Goal: Task Accomplishment & Management: Complete application form

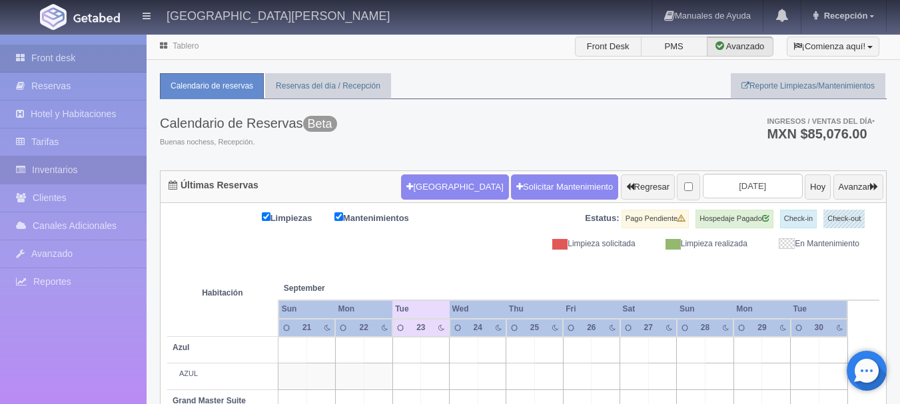
click at [41, 176] on link "Inventarios" at bounding box center [73, 170] width 147 height 27
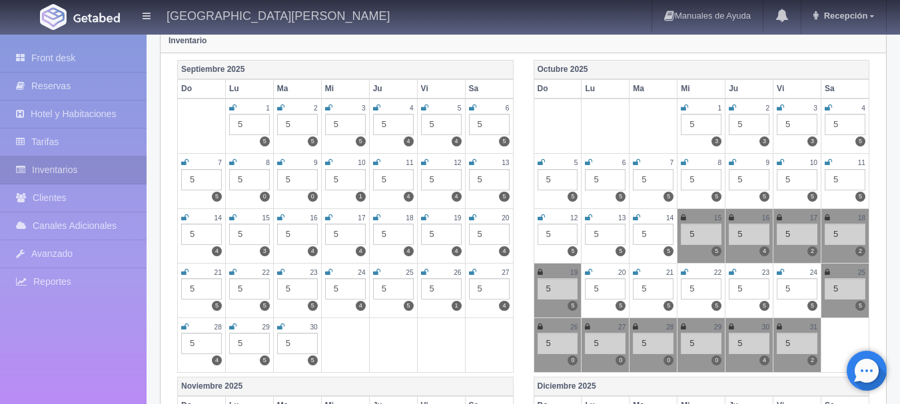
scroll to position [163, 0]
click at [733, 215] on icon at bounding box center [731, 217] width 5 height 8
click at [731, 216] on icon at bounding box center [732, 217] width 7 height 8
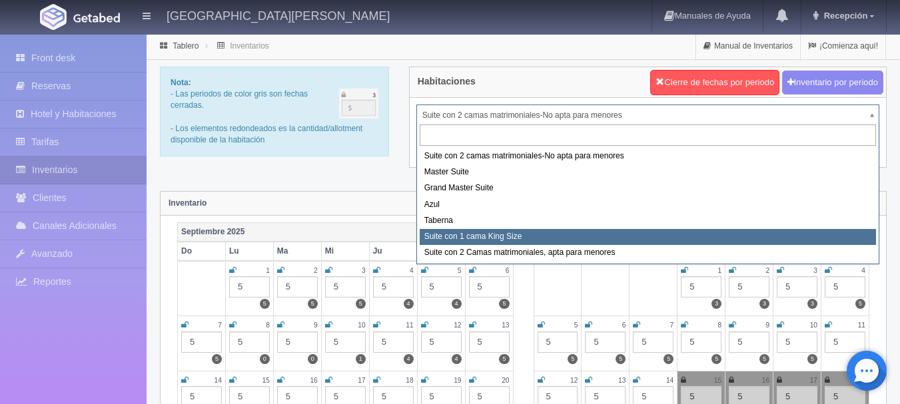
select select "1921"
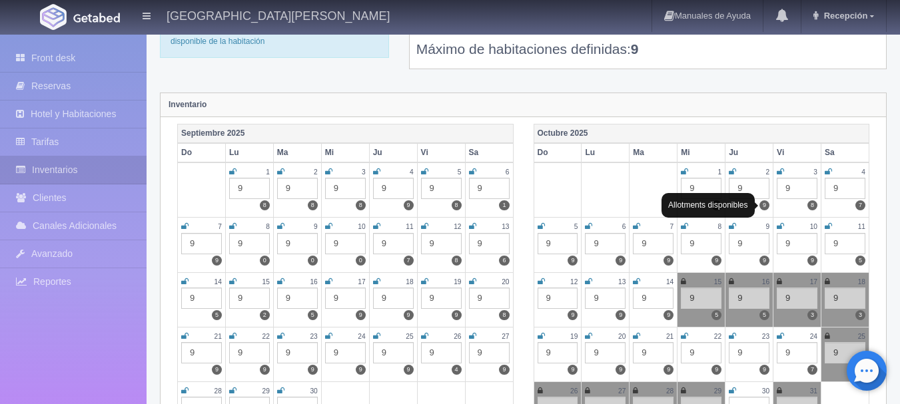
scroll to position [101, 0]
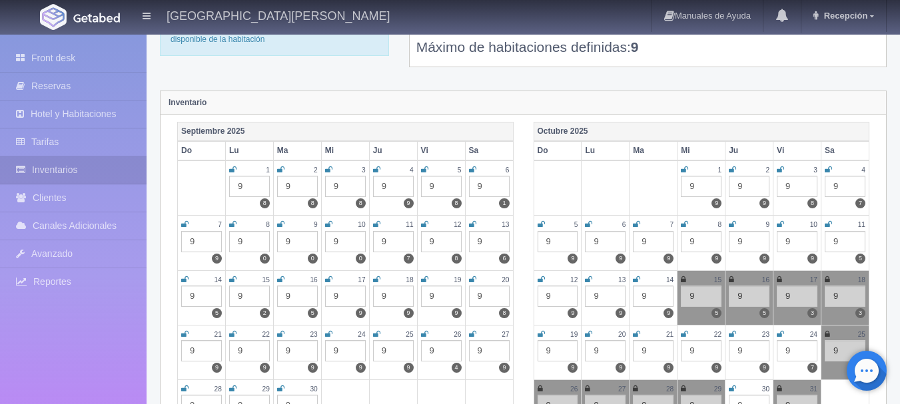
click at [732, 279] on icon at bounding box center [731, 280] width 5 height 8
click at [779, 283] on icon at bounding box center [779, 280] width 5 height 8
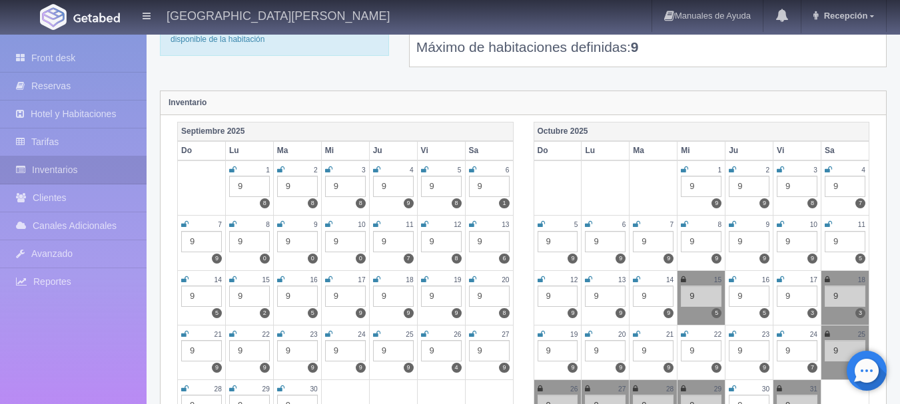
click at [827, 278] on icon at bounding box center [827, 280] width 5 height 8
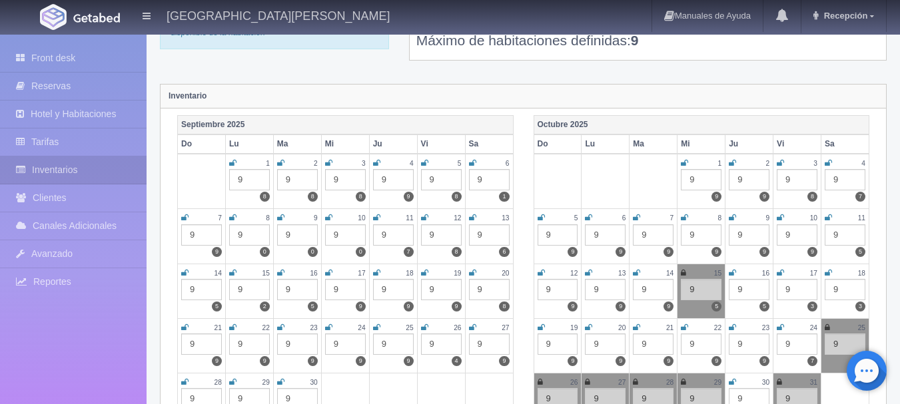
scroll to position [0, 0]
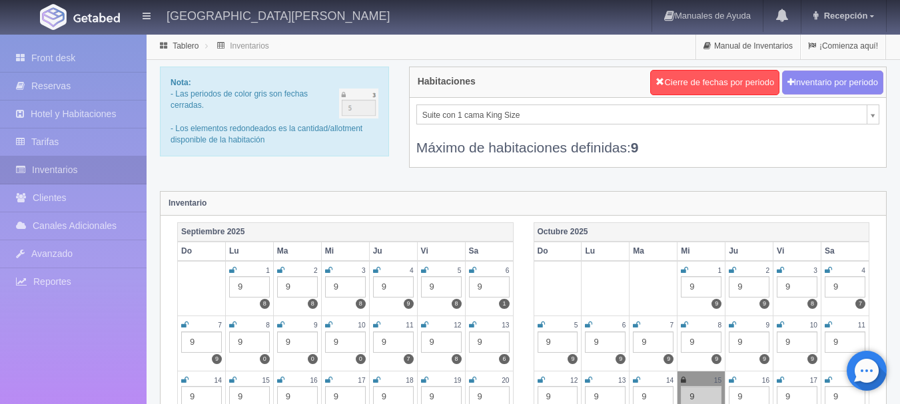
click at [103, 24] on picture at bounding box center [96, 17] width 53 height 32
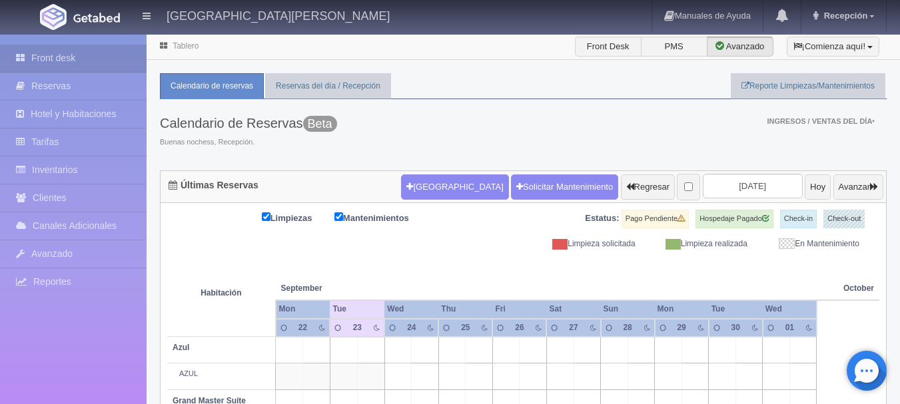
click at [416, 191] on button "Nueva Reserva" at bounding box center [454, 187] width 107 height 25
click at [420, 190] on button "[GEOGRAPHIC_DATA]" at bounding box center [454, 187] width 107 height 25
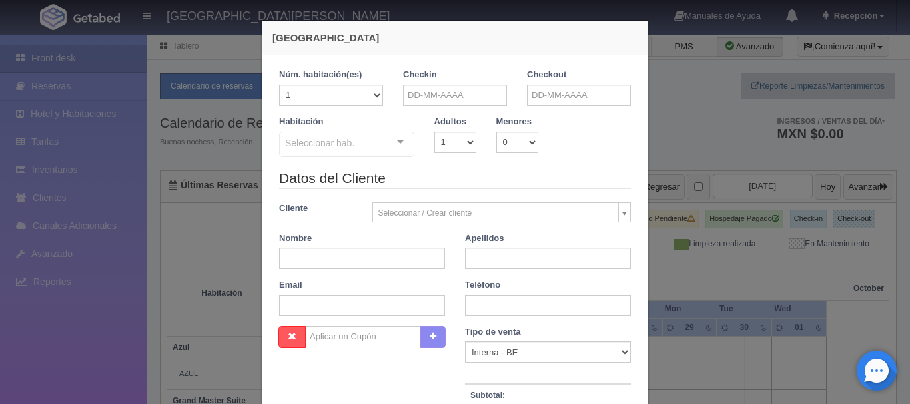
checkbox input "false"
click at [472, 100] on input "text" at bounding box center [455, 95] width 104 height 21
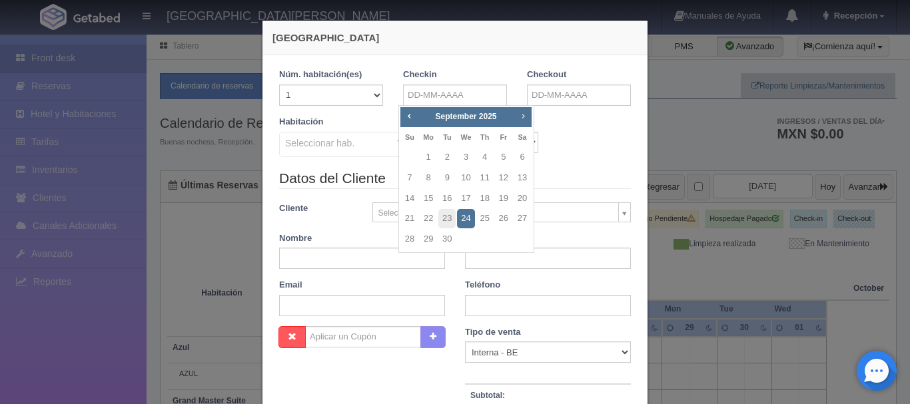
click at [518, 117] on span "Next" at bounding box center [523, 116] width 11 height 11
click at [490, 195] on link "16" at bounding box center [484, 198] width 17 height 19
type input "16-10-2025"
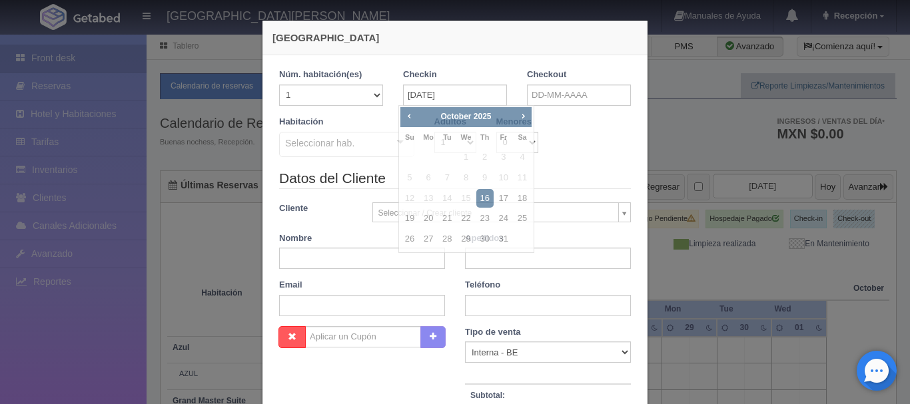
checkbox input "false"
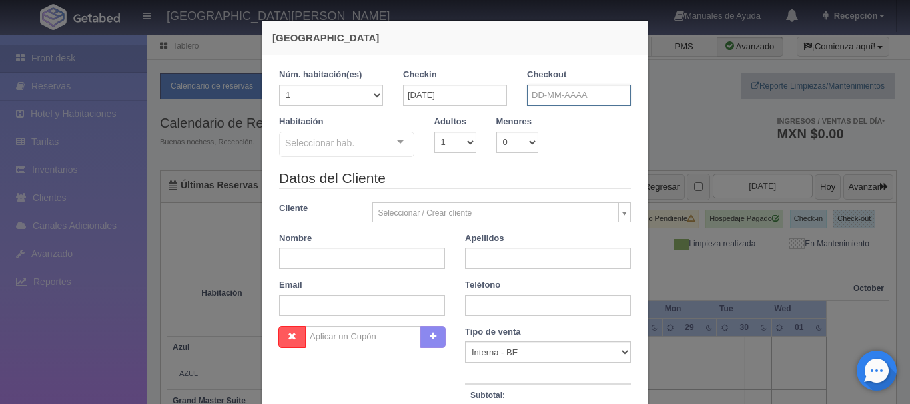
click at [569, 99] on input "text" at bounding box center [579, 95] width 104 height 21
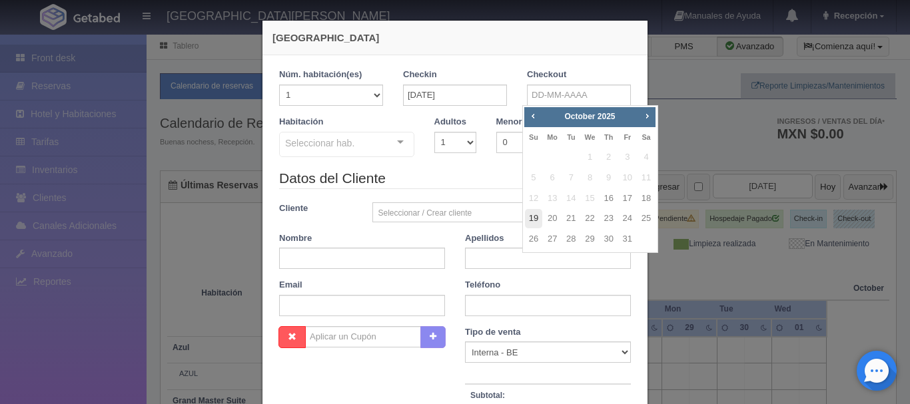
click at [534, 215] on link "19" at bounding box center [533, 218] width 17 height 19
type input "19-10-2025"
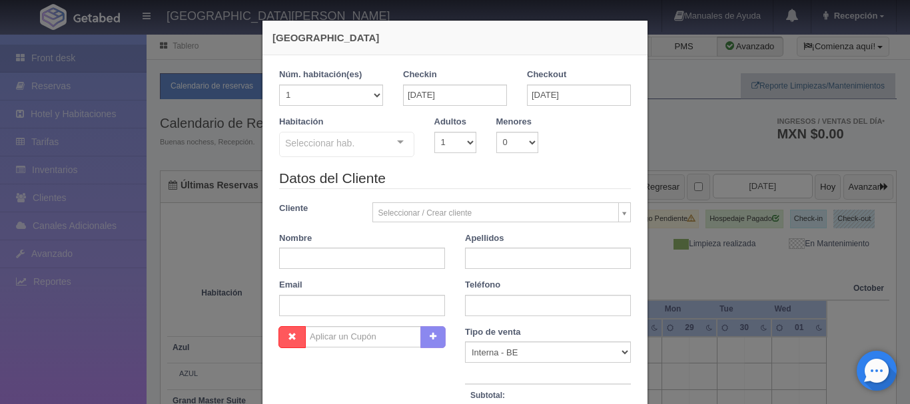
click at [375, 143] on div "Seleccionar hab." at bounding box center [346, 144] width 135 height 25
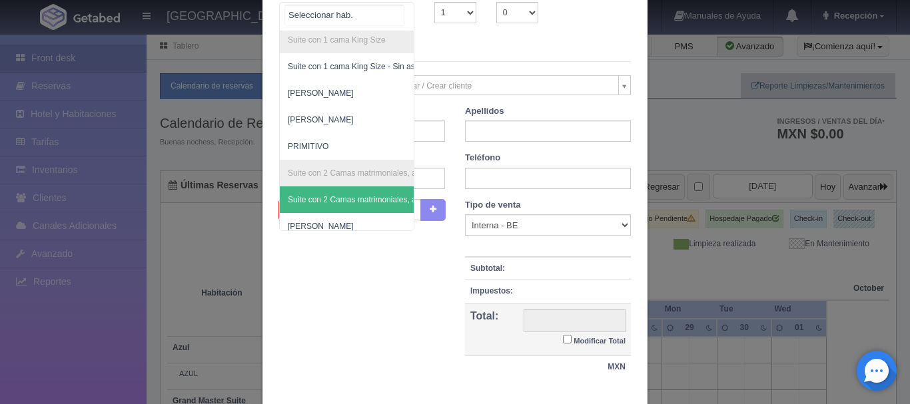
scroll to position [399, 0]
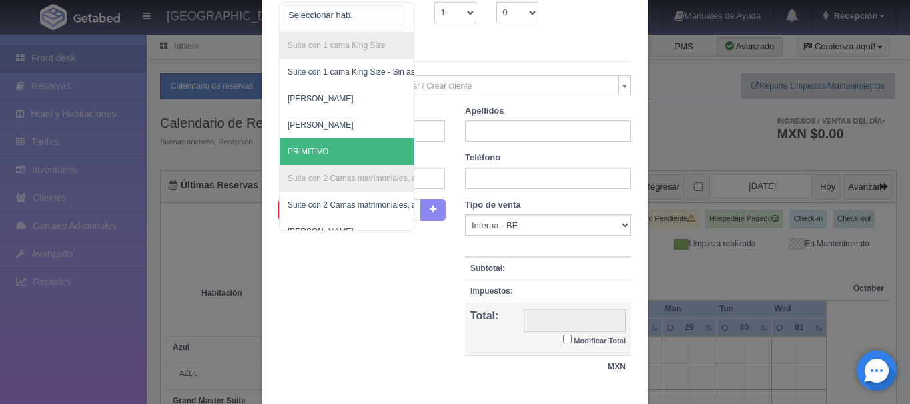
click at [340, 159] on span "PRIMITIVO" at bounding box center [411, 152] width 263 height 27
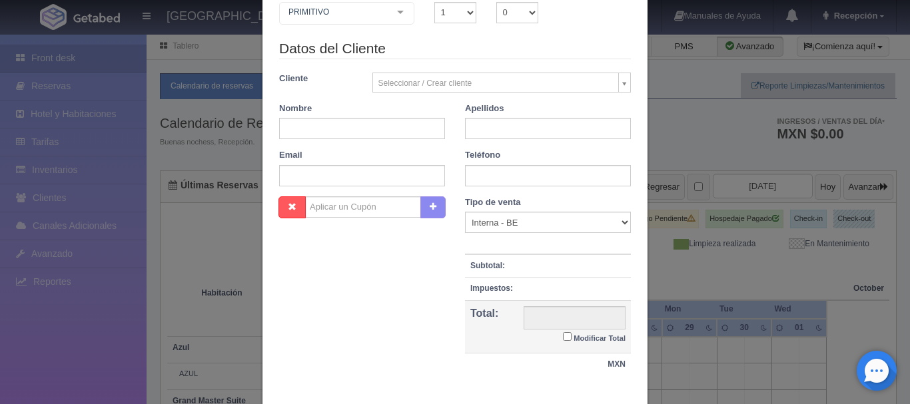
checkbox input "false"
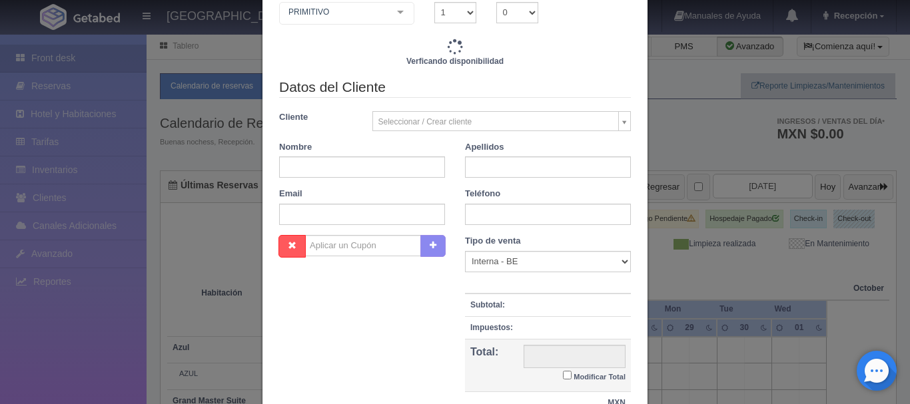
type input "13380.00"
checkbox input "false"
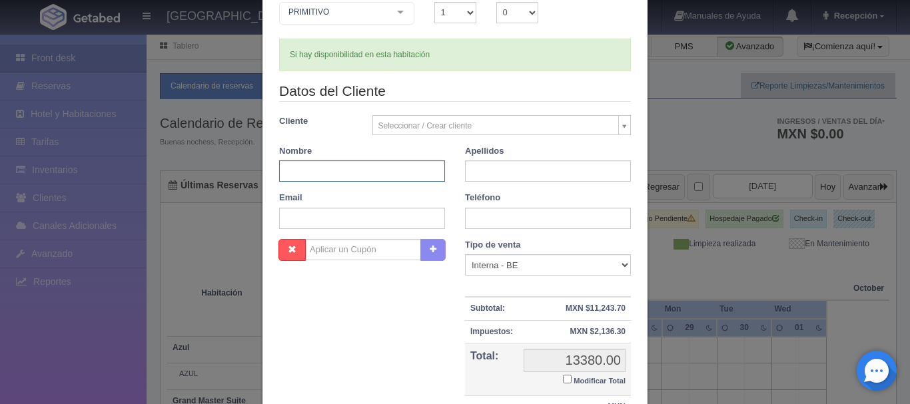
click at [390, 174] on input "text" at bounding box center [362, 171] width 166 height 21
type input "ANDY"
type input "MORALES"
click at [503, 220] on input "text" at bounding box center [548, 218] width 166 height 21
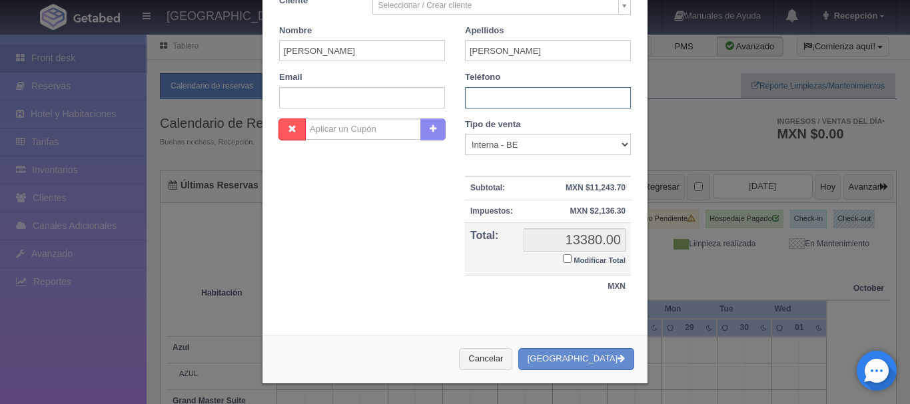
scroll to position [250, 0]
click at [382, 245] on div "Nombre Cupón : Descuentos : Tipo de venta Correo Electronico Interna - BE Llama…" at bounding box center [455, 216] width 372 height 194
click at [591, 360] on button "[GEOGRAPHIC_DATA]" at bounding box center [576, 359] width 116 height 22
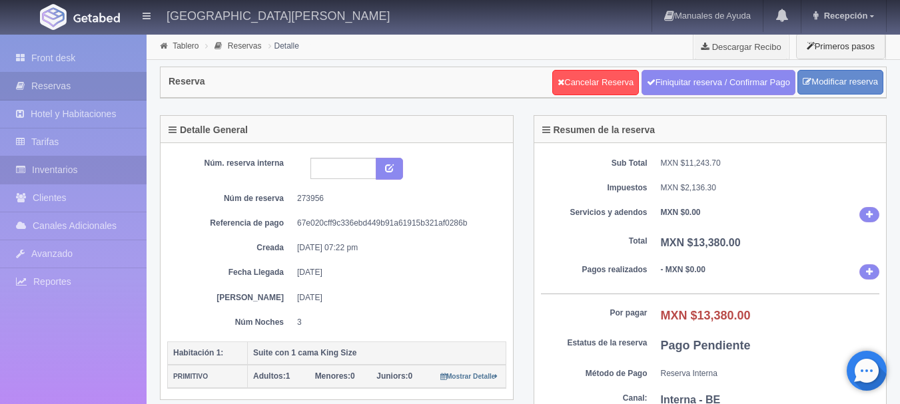
click at [121, 177] on link "Inventarios" at bounding box center [73, 170] width 147 height 27
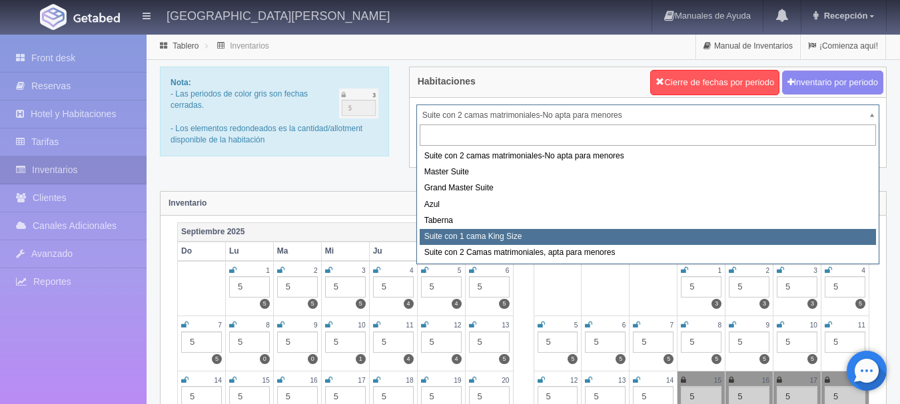
select select "1921"
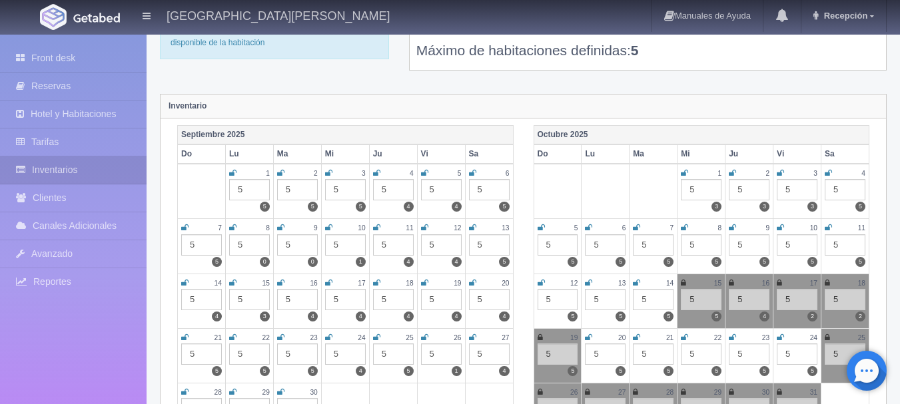
scroll to position [115, 0]
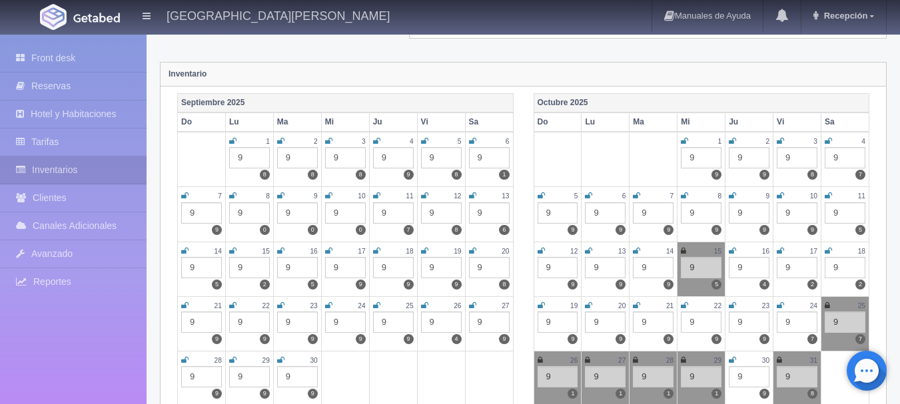
scroll to position [130, 0]
click at [729, 250] on icon at bounding box center [732, 250] width 7 height 8
click at [781, 248] on icon at bounding box center [780, 250] width 7 height 8
click at [829, 250] on icon at bounding box center [828, 250] width 7 height 8
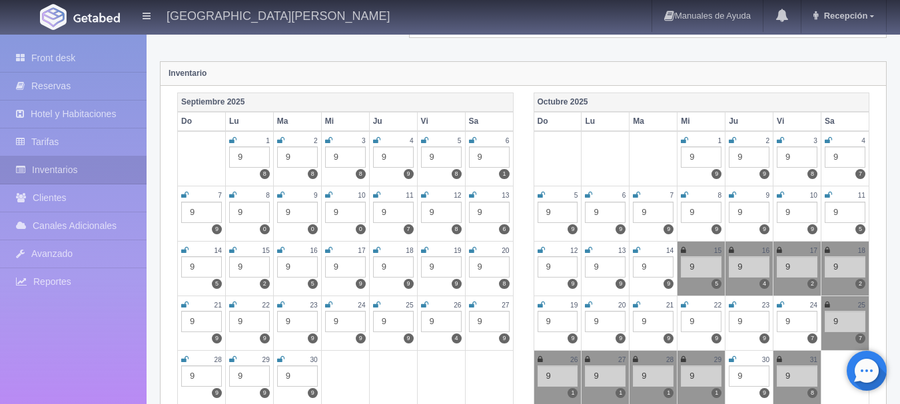
click at [540, 304] on icon at bounding box center [541, 305] width 7 height 8
click at [540, 306] on icon at bounding box center [540, 305] width 5 height 8
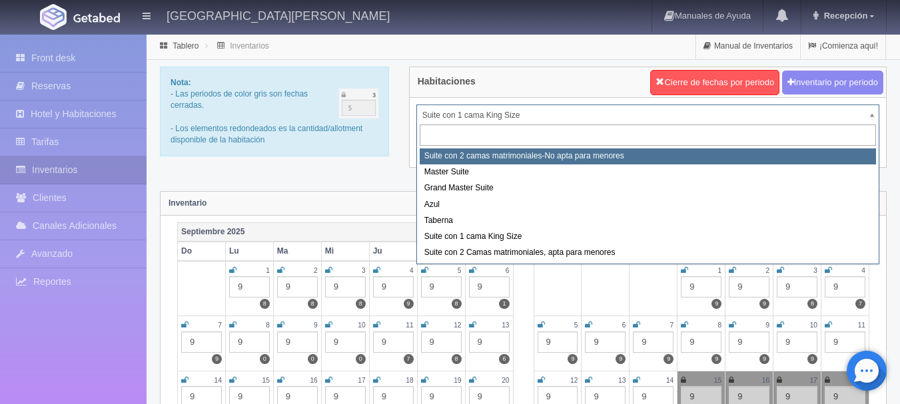
select select "1891"
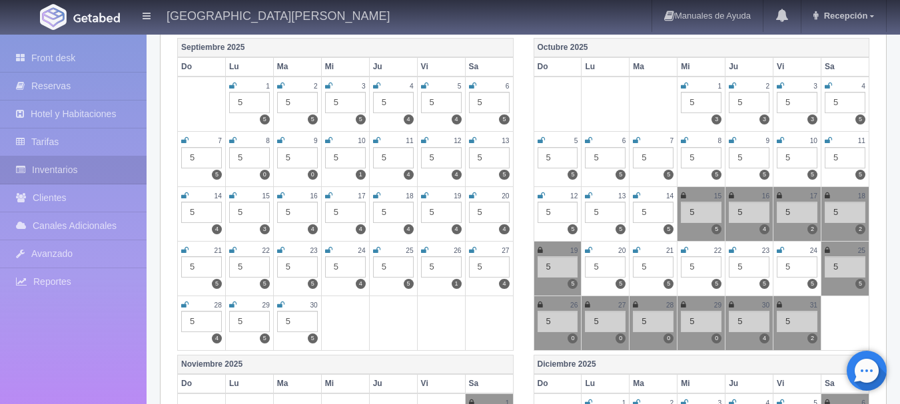
scroll to position [204, 0]
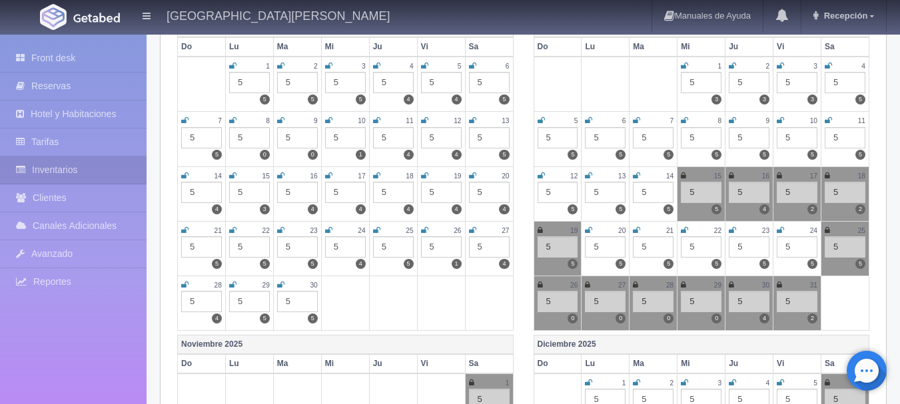
click at [779, 177] on icon at bounding box center [779, 176] width 5 height 8
click at [826, 179] on icon at bounding box center [827, 176] width 5 height 8
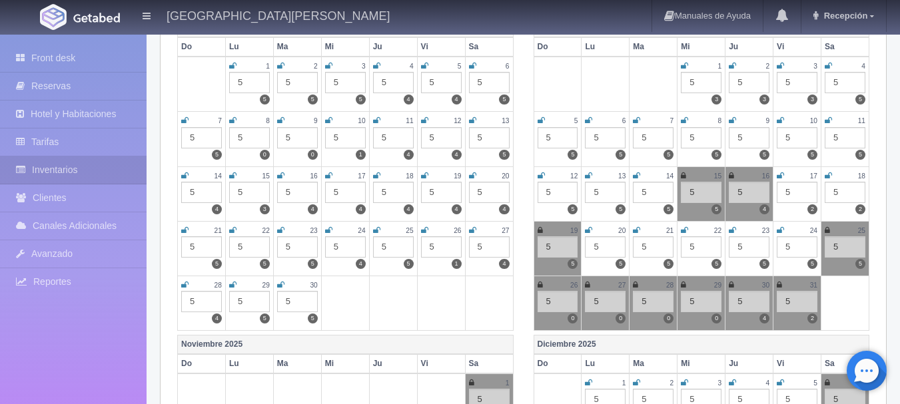
click at [542, 232] on icon at bounding box center [540, 230] width 5 height 8
click at [92, 17] on img at bounding box center [96, 18] width 47 height 10
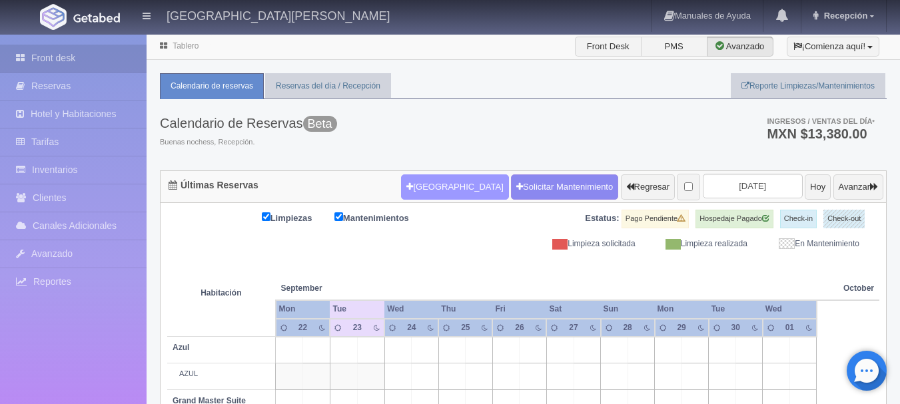
click at [405, 190] on button "[GEOGRAPHIC_DATA]" at bounding box center [454, 187] width 107 height 25
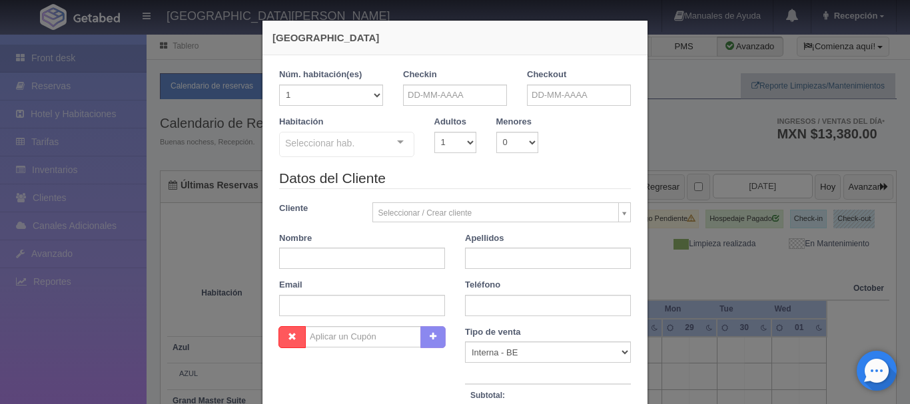
checkbox input "false"
click at [468, 102] on input "text" at bounding box center [455, 95] width 104 height 21
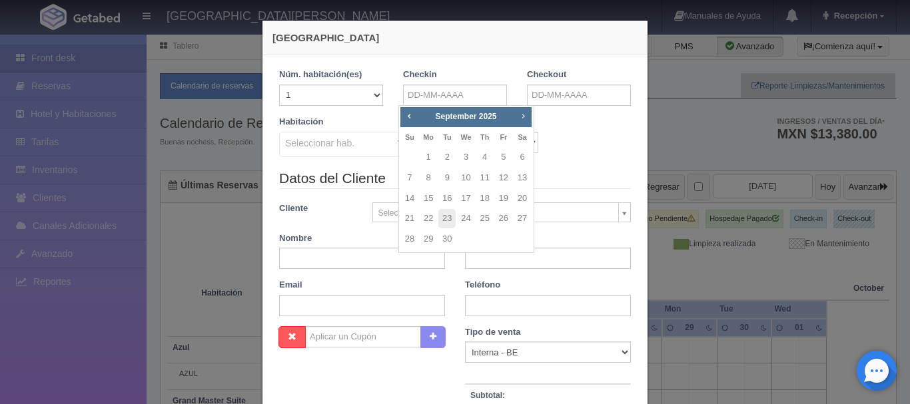
click at [521, 115] on span "Next" at bounding box center [523, 116] width 11 height 11
click at [503, 204] on link "17" at bounding box center [503, 198] width 17 height 19
type input "[DATE]"
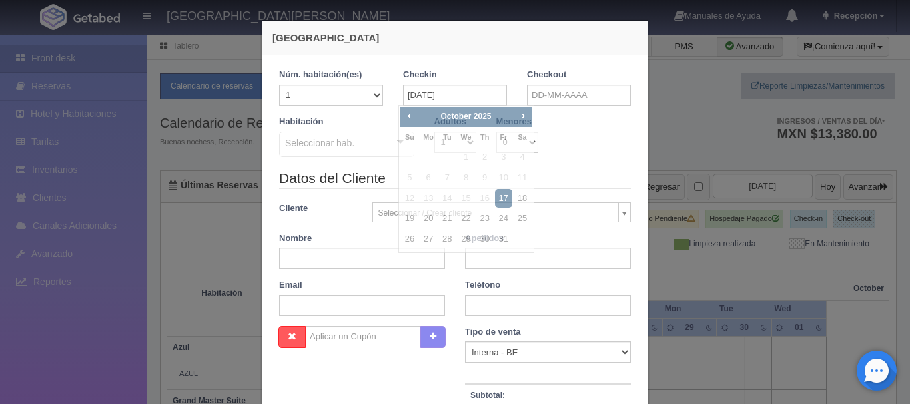
checkbox input "false"
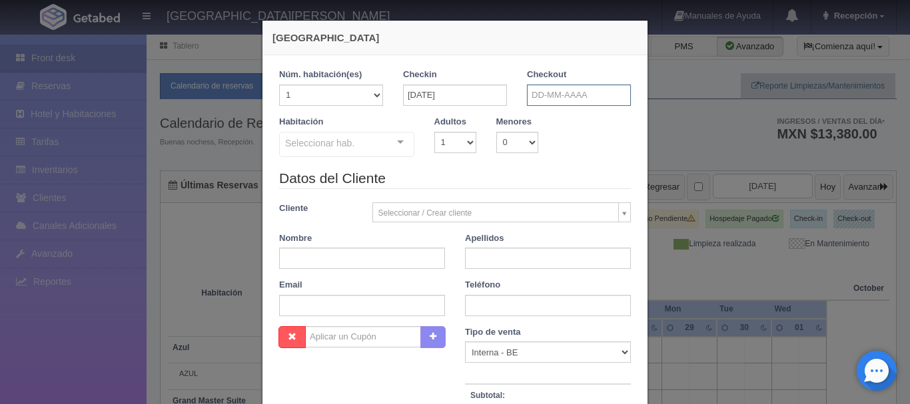
click at [554, 93] on input "text" at bounding box center [579, 95] width 104 height 21
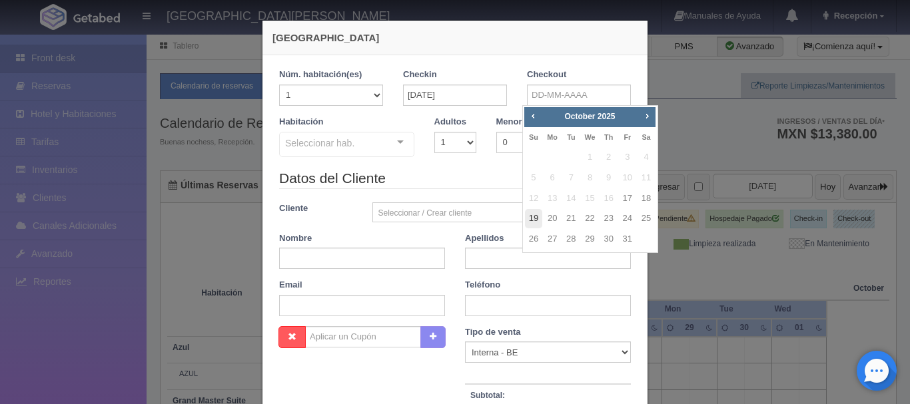
click at [526, 218] on link "19" at bounding box center [533, 218] width 17 height 19
type input "[DATE]"
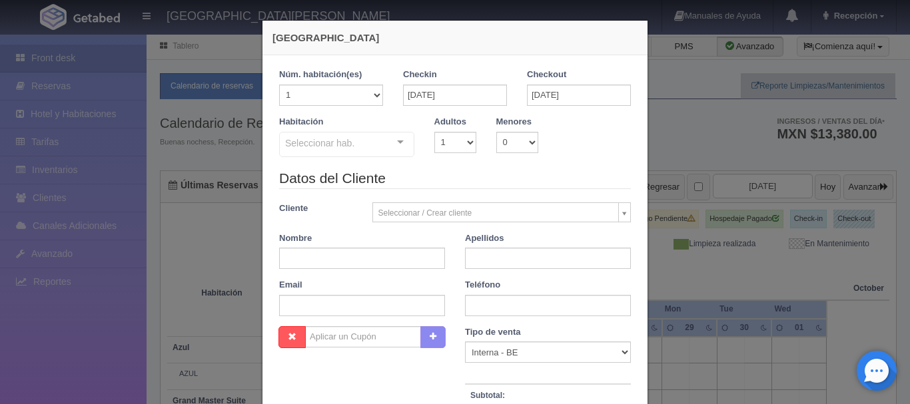
checkbox input "false"
click at [455, 146] on select "1 2 3 4 5 6 7 8 9 10" at bounding box center [455, 142] width 42 height 21
select select "3"
click at [434, 132] on select "1 2 3 4 5 6 7 8 9 10" at bounding box center [455, 142] width 42 height 21
click at [381, 145] on div "Seleccionar hab." at bounding box center [346, 144] width 135 height 25
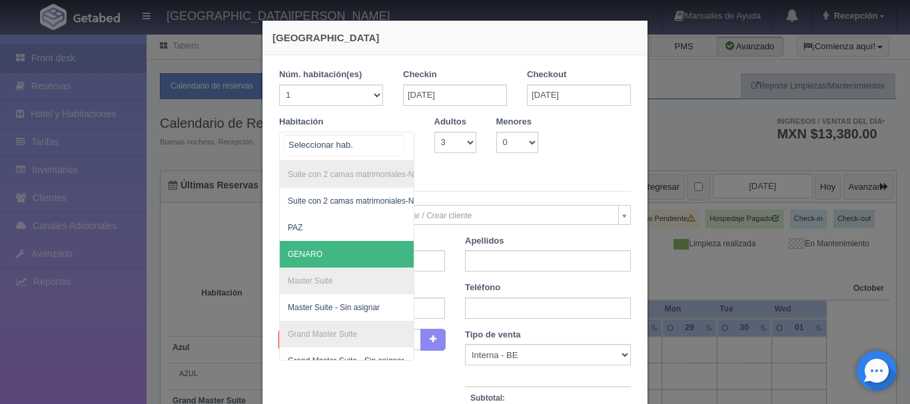
click at [355, 251] on span "GENARO" at bounding box center [411, 254] width 263 height 27
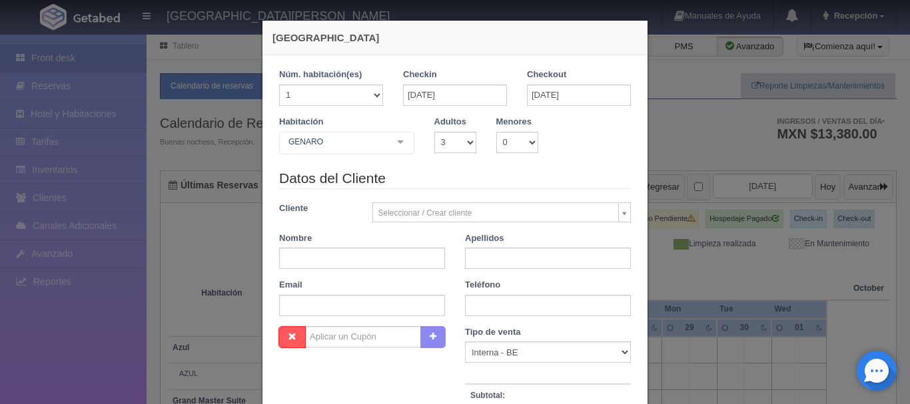
checkbox input "false"
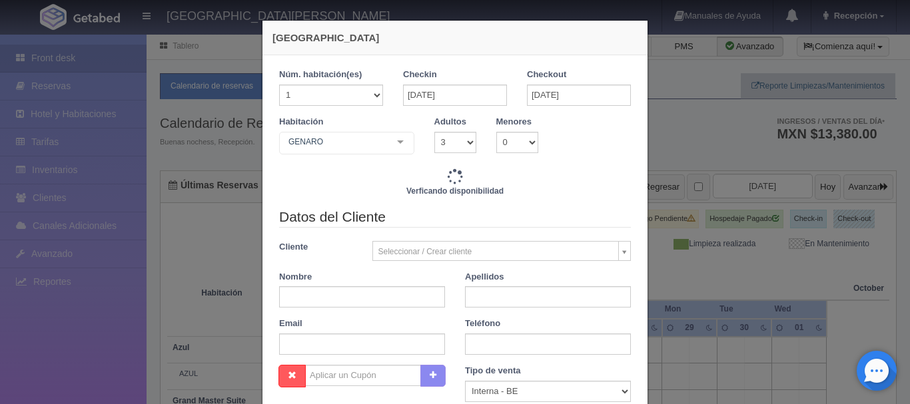
type input "12420.00"
checkbox input "false"
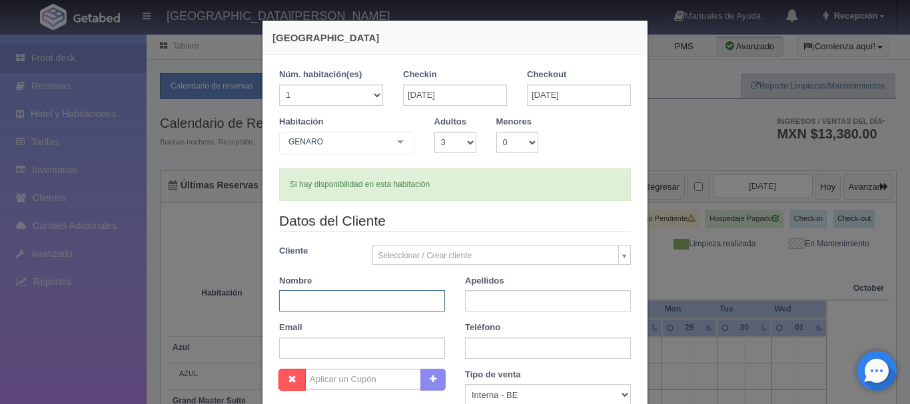
click at [381, 295] on input "text" at bounding box center [362, 300] width 166 height 21
type input "[PERSON_NAME]"
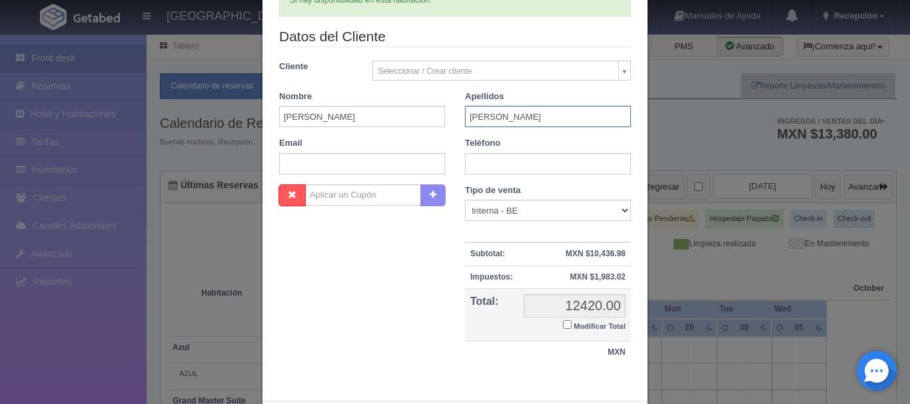
scroll to position [250, 0]
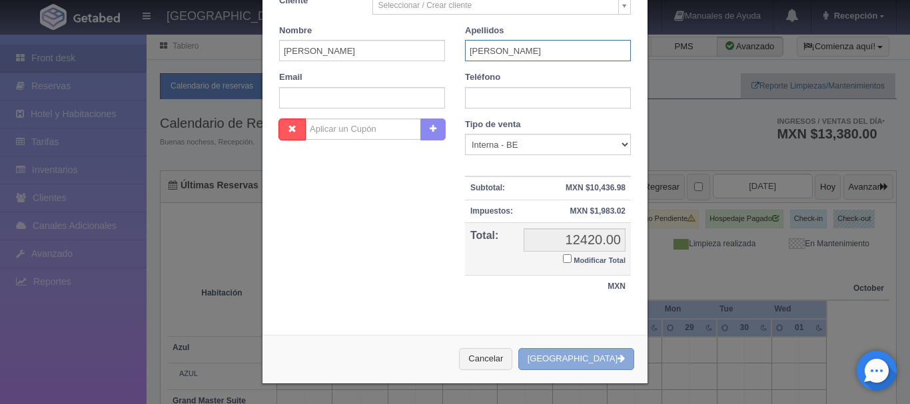
type input "[PERSON_NAME]"
click at [592, 359] on button "[GEOGRAPHIC_DATA]" at bounding box center [576, 359] width 116 height 22
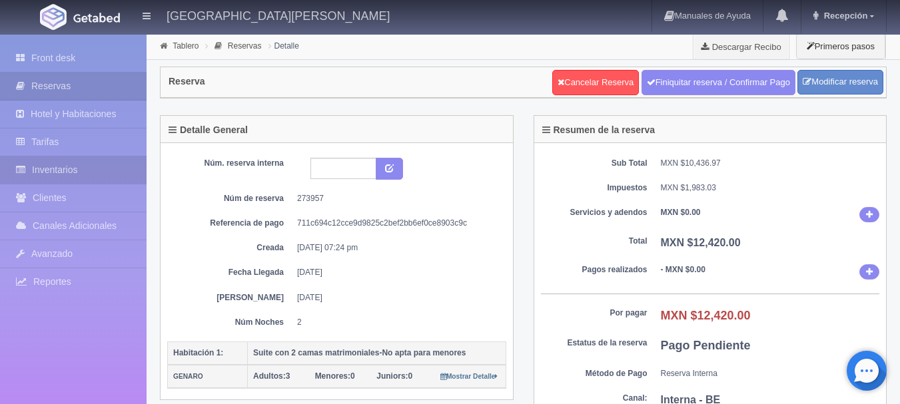
click at [73, 174] on link "Inventarios" at bounding box center [73, 170] width 147 height 27
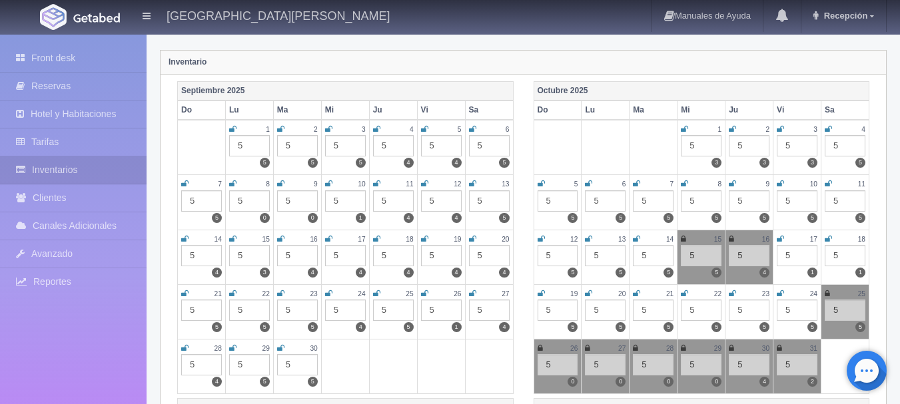
scroll to position [142, 0]
click at [783, 240] on icon at bounding box center [780, 238] width 7 height 8
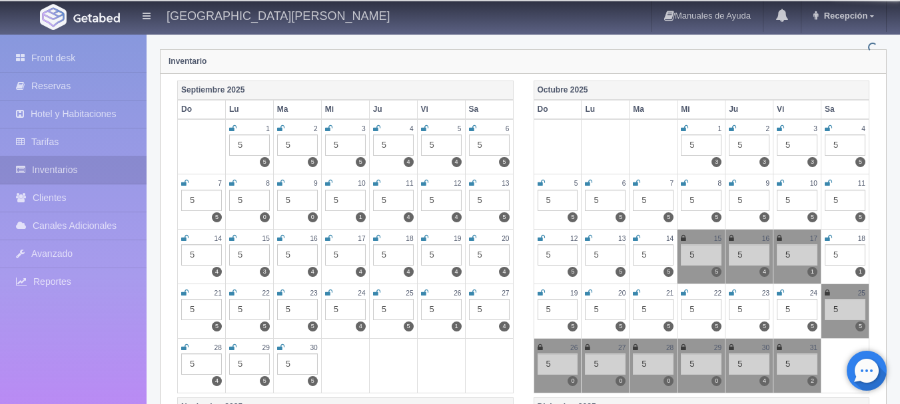
click at [828, 238] on icon at bounding box center [828, 238] width 7 height 8
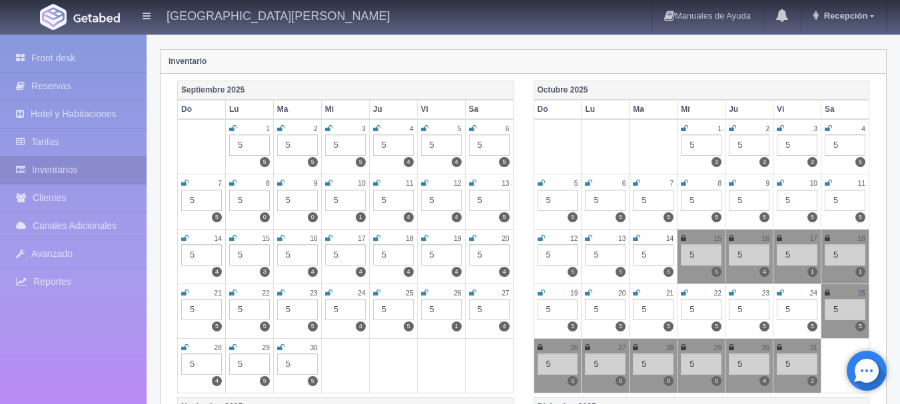
click at [538, 295] on icon at bounding box center [541, 293] width 7 height 8
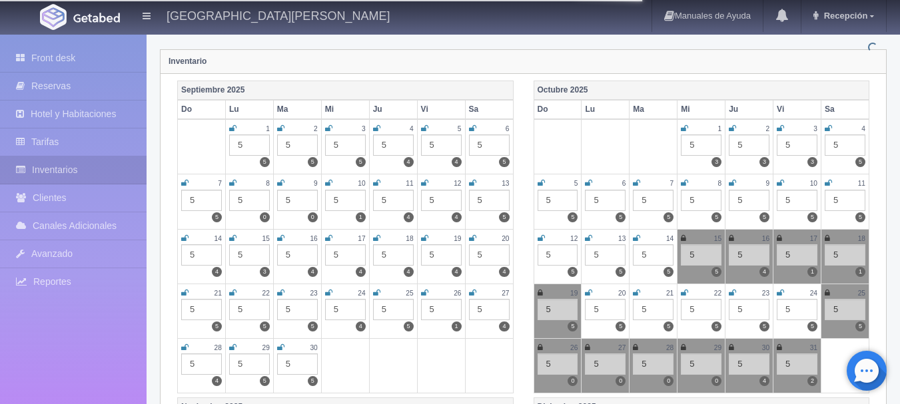
scroll to position [0, 0]
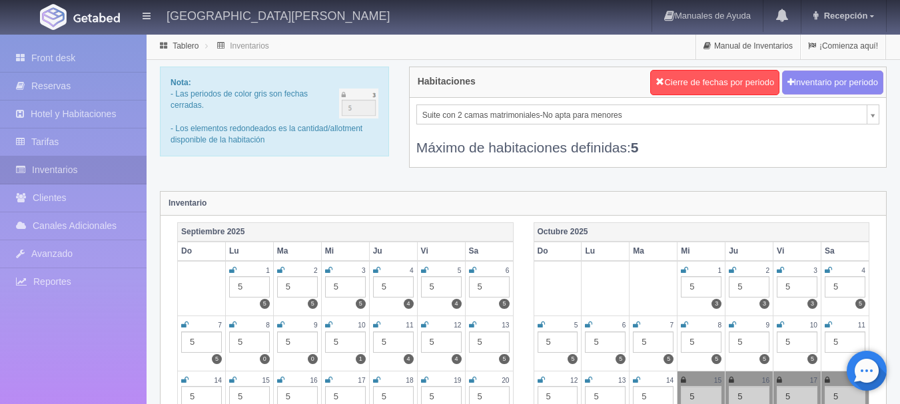
select select "1921"
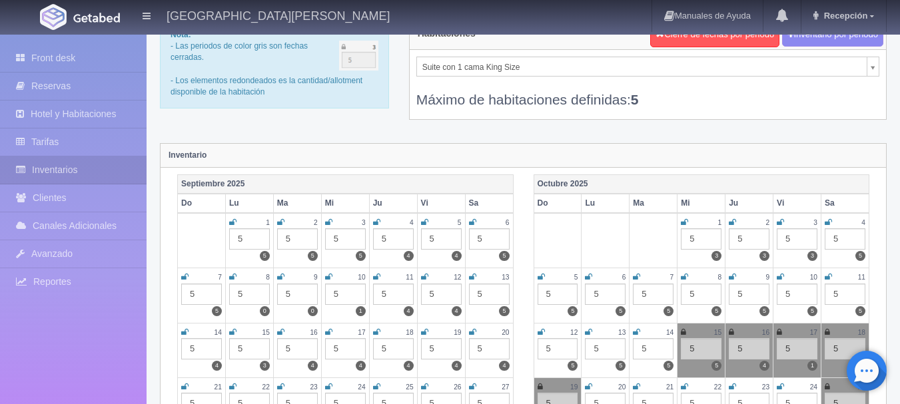
scroll to position [97, 0]
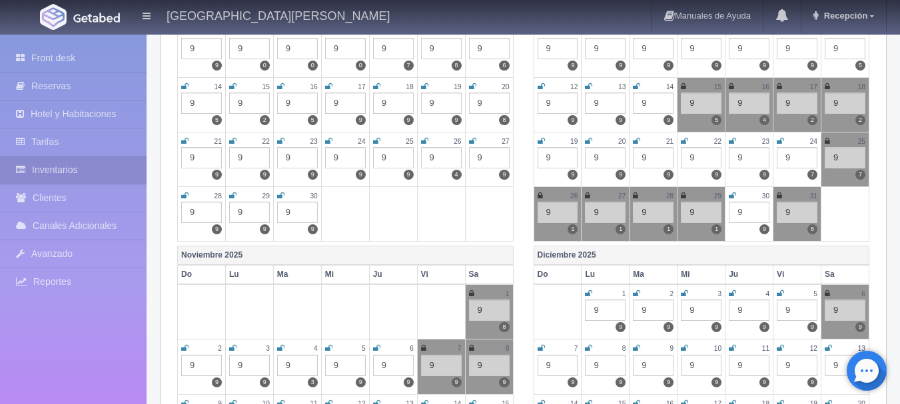
scroll to position [293, 0]
click at [540, 143] on icon at bounding box center [541, 142] width 7 height 8
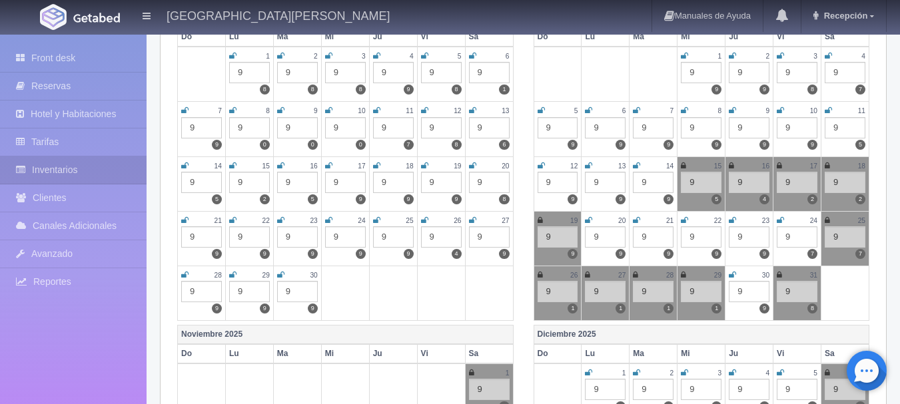
scroll to position [219, 0]
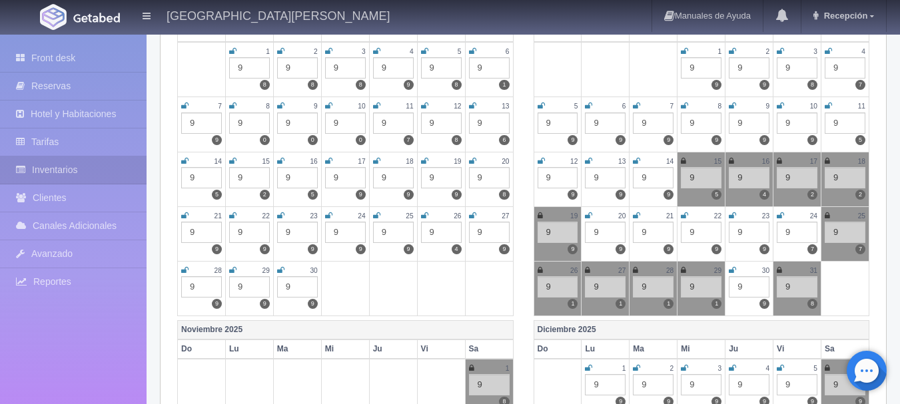
click at [781, 161] on icon at bounding box center [779, 161] width 5 height 8
click at [829, 163] on icon at bounding box center [827, 161] width 5 height 8
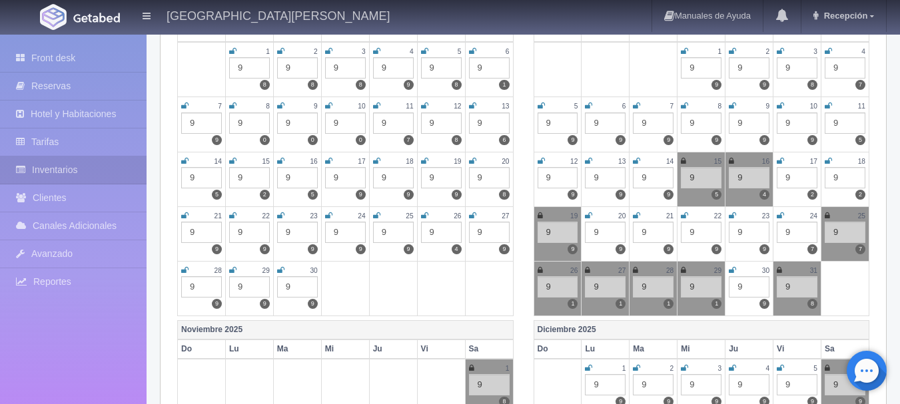
click at [542, 214] on icon at bounding box center [540, 216] width 5 height 8
click at [112, 21] on img at bounding box center [96, 18] width 47 height 10
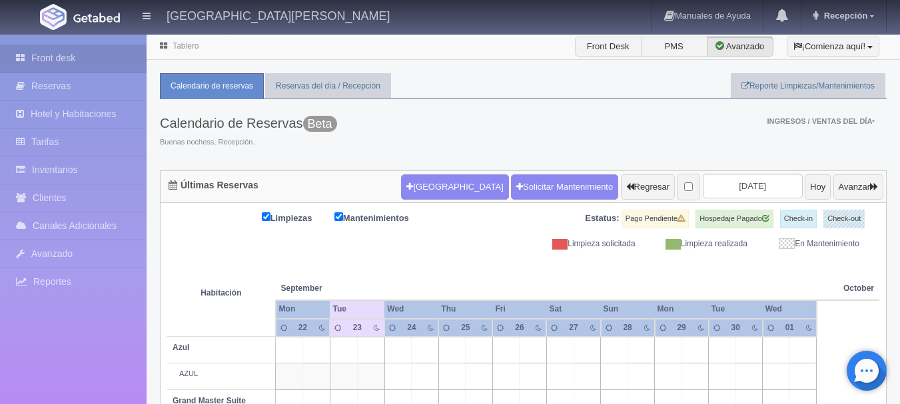
click at [433, 183] on button "[GEOGRAPHIC_DATA]" at bounding box center [454, 187] width 107 height 25
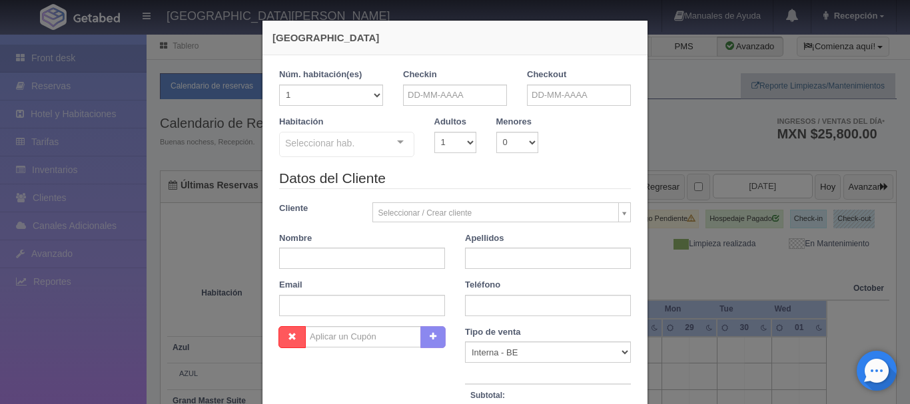
checkbox input "false"
click at [448, 97] on input "text" at bounding box center [455, 95] width 104 height 21
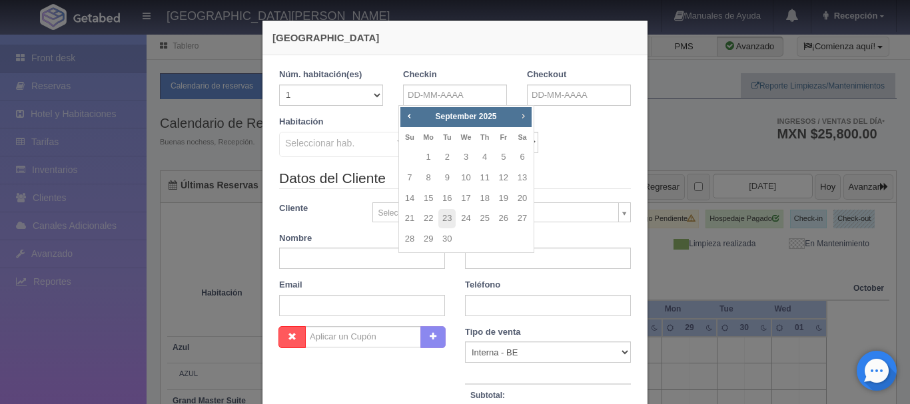
click at [522, 120] on span "Next" at bounding box center [523, 116] width 11 height 11
click at [500, 203] on link "17" at bounding box center [503, 198] width 17 height 19
type input "17-10-2025"
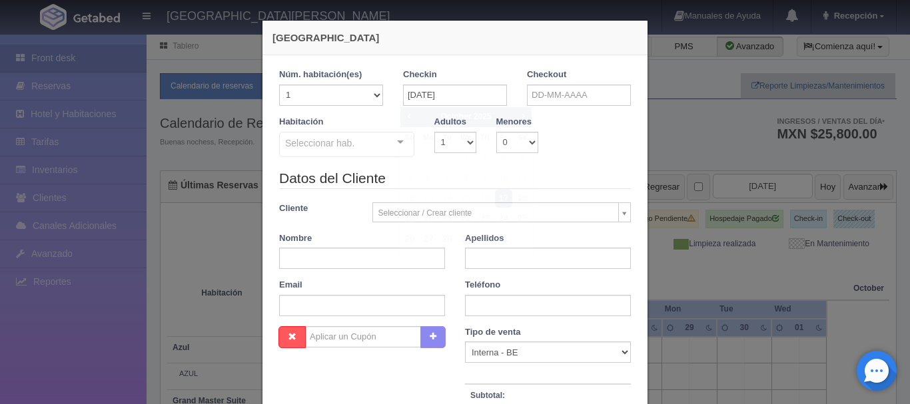
checkbox input "false"
click at [563, 91] on input "text" at bounding box center [579, 95] width 104 height 21
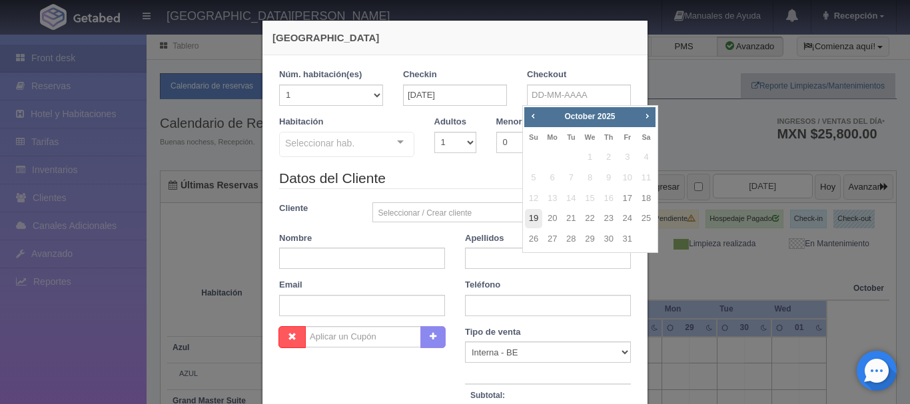
click at [527, 220] on link "19" at bounding box center [533, 218] width 17 height 19
type input "19-10-2025"
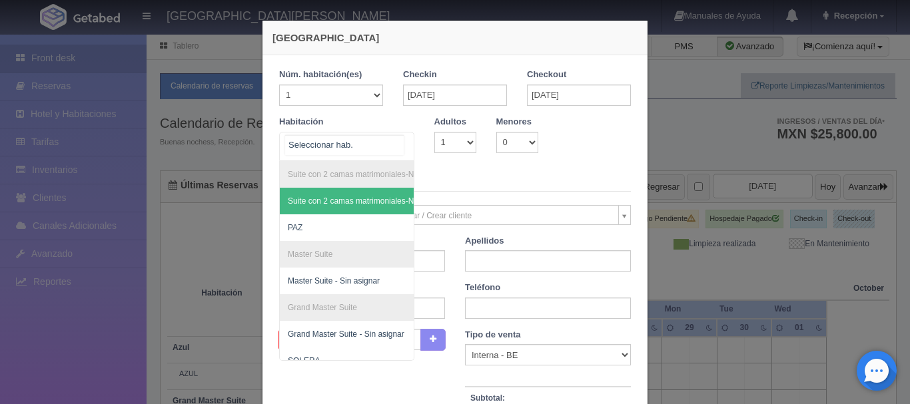
click at [398, 145] on div "Suite con 2 camas matrimoniales-No apta para menores Suite con 2 camas matrimon…" at bounding box center [346, 146] width 135 height 29
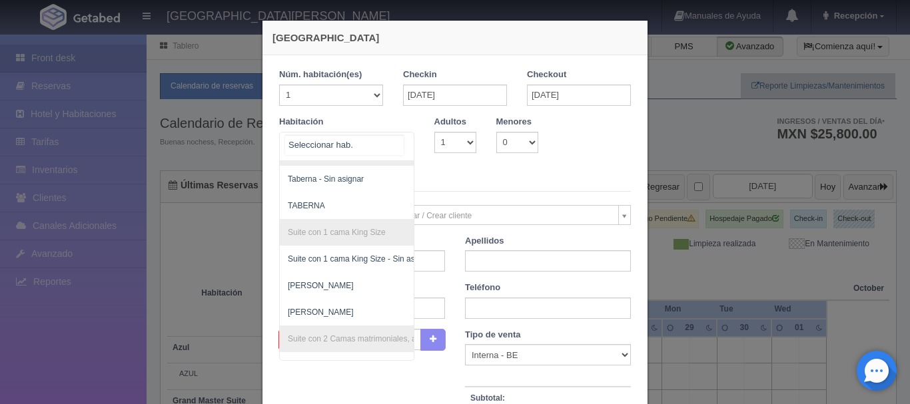
scroll to position [318, 0]
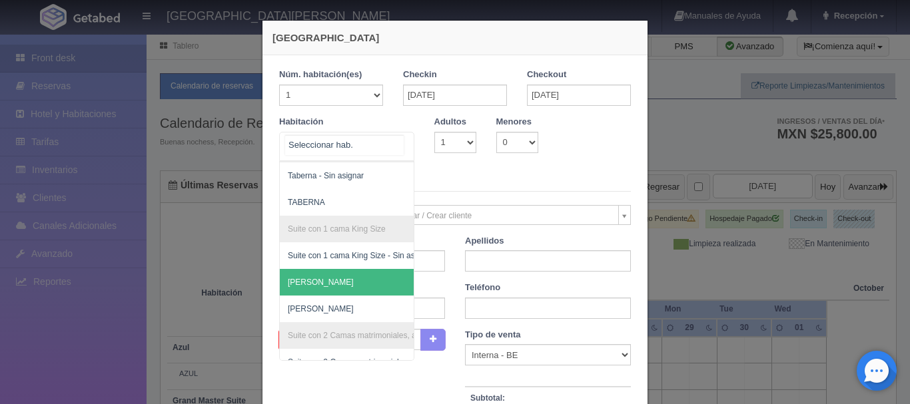
click at [320, 282] on span "[PERSON_NAME]" at bounding box center [411, 282] width 263 height 27
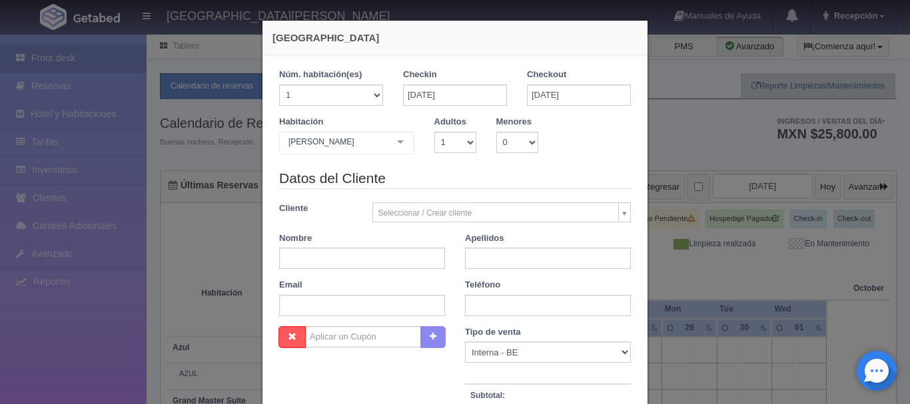
checkbox input "false"
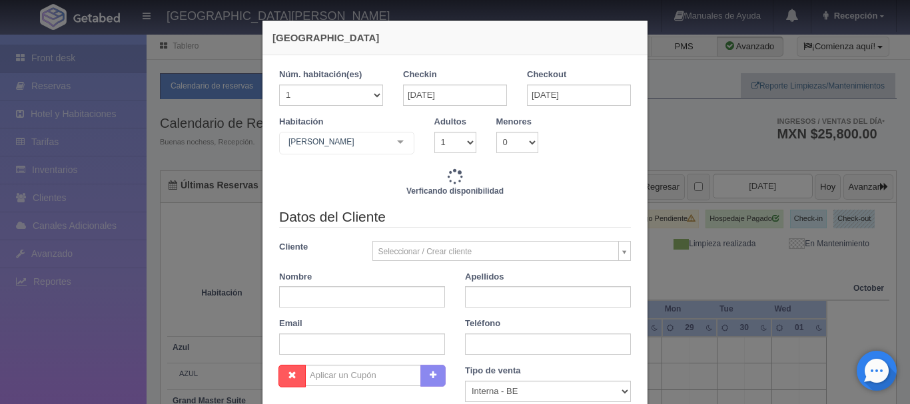
type input "9520.00"
checkbox input "false"
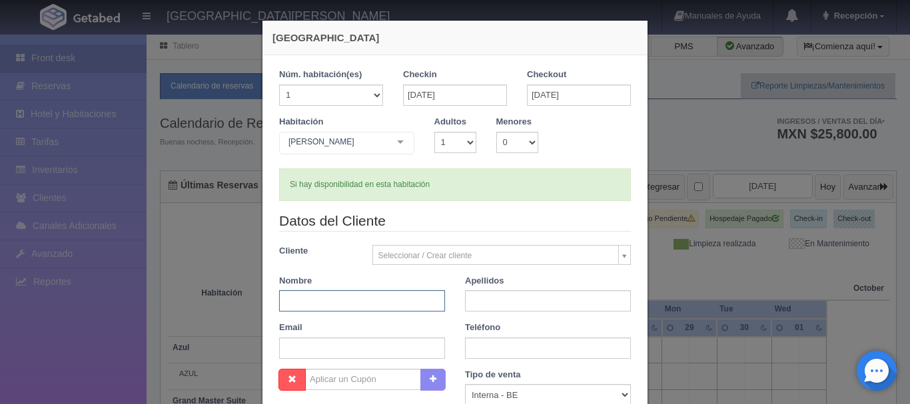
click at [336, 302] on input "text" at bounding box center [362, 300] width 166 height 21
type input "CHRISSIA"
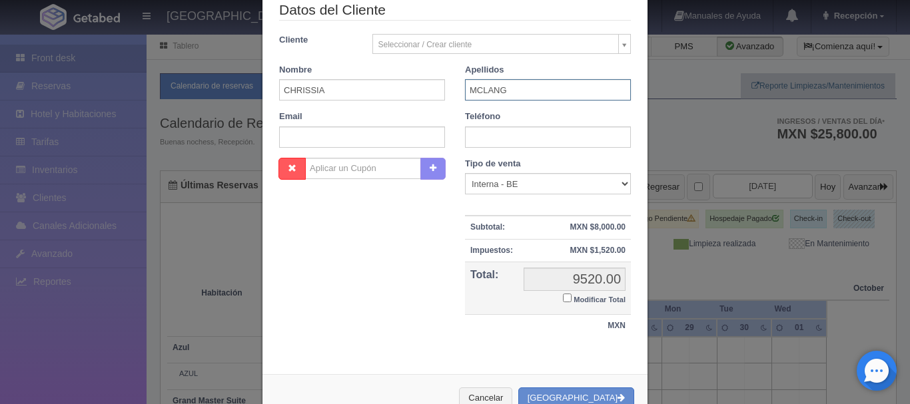
scroll to position [212, 0]
type input "MCLANG"
click at [590, 393] on button "[GEOGRAPHIC_DATA]" at bounding box center [576, 398] width 116 height 22
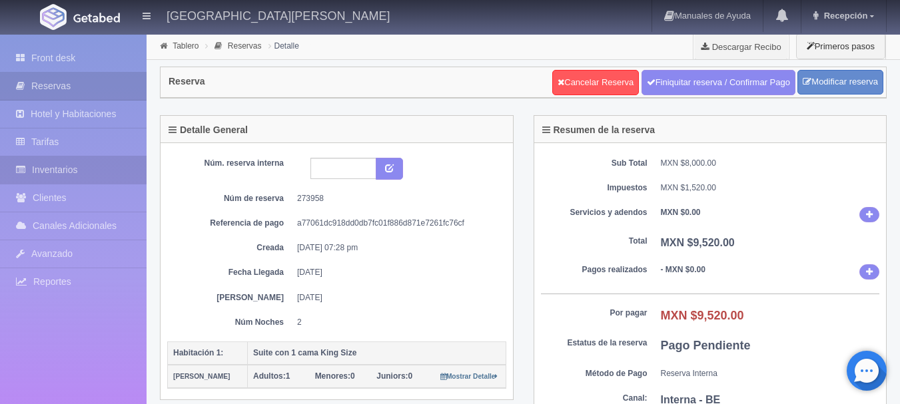
click at [112, 182] on link "Inventarios" at bounding box center [73, 170] width 147 height 27
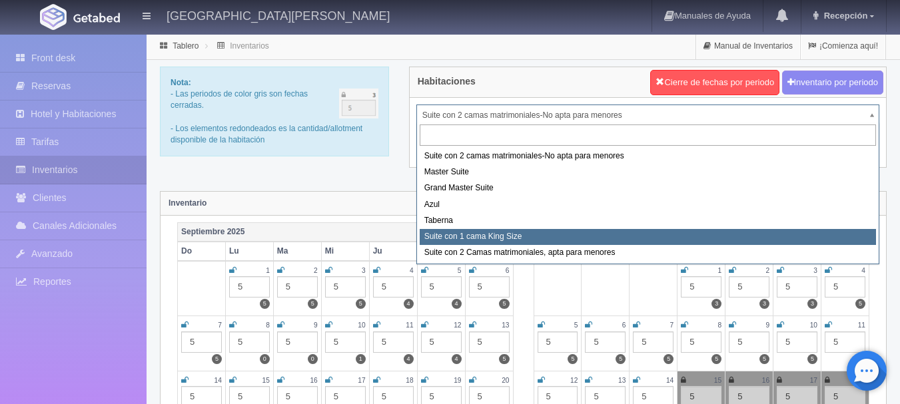
select select "1921"
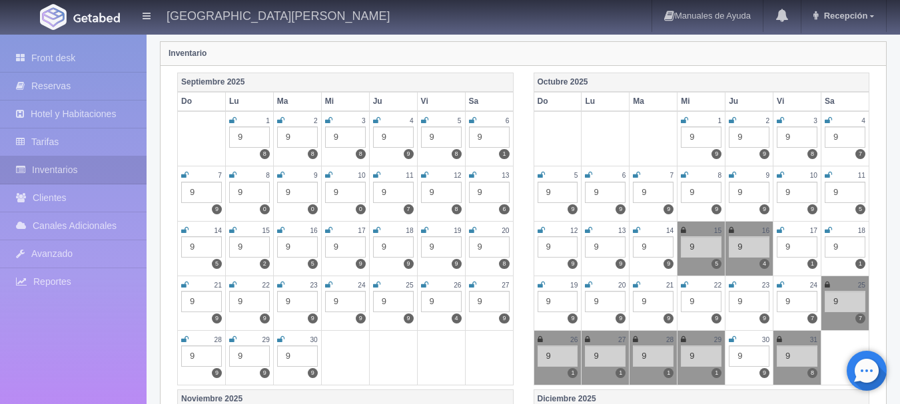
scroll to position [151, 0]
click at [781, 232] on icon at bounding box center [780, 230] width 7 height 8
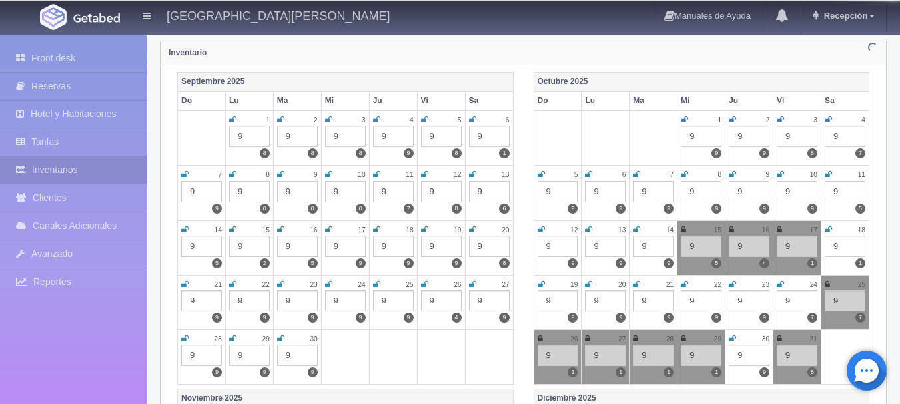
click at [826, 230] on icon at bounding box center [828, 230] width 7 height 8
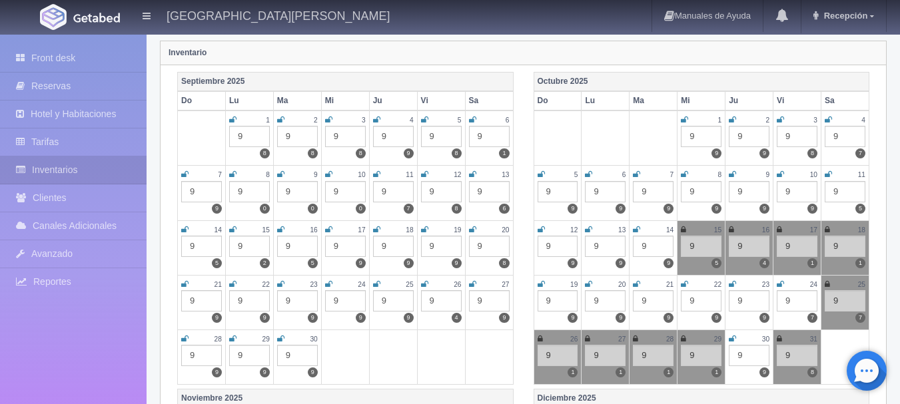
click at [540, 284] on icon at bounding box center [541, 284] width 7 height 8
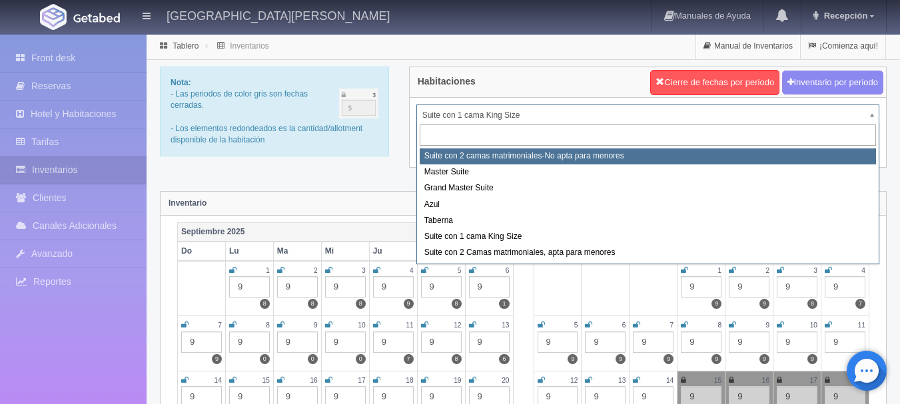
select select "1891"
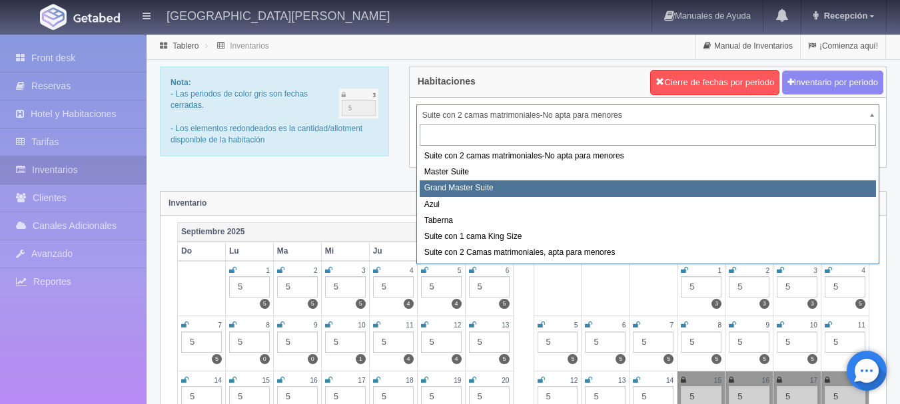
select select "1918"
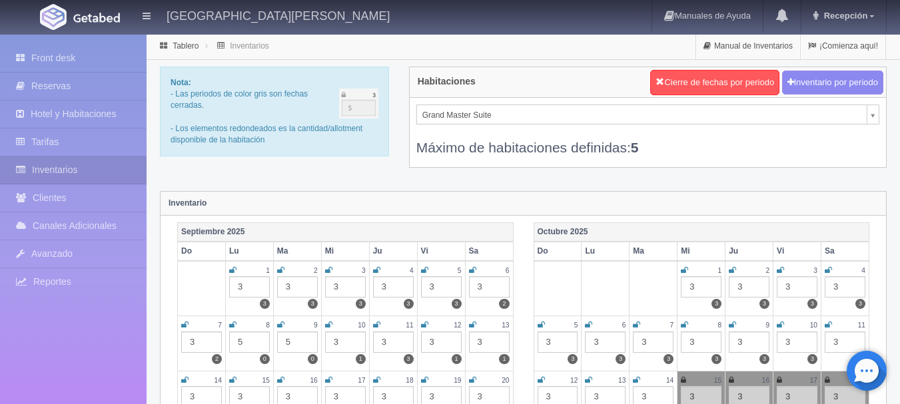
click at [87, 14] on img at bounding box center [96, 18] width 47 height 10
